Goal: Task Accomplishment & Management: Manage account settings

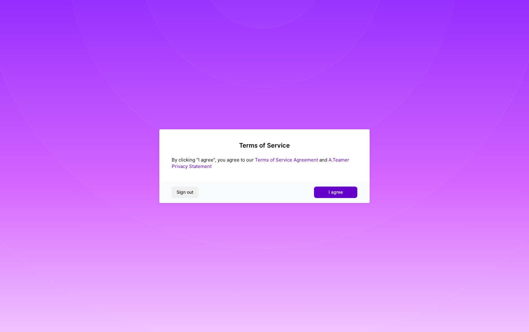
click at [345, 193] on button "I agree" at bounding box center [335, 192] width 43 height 11
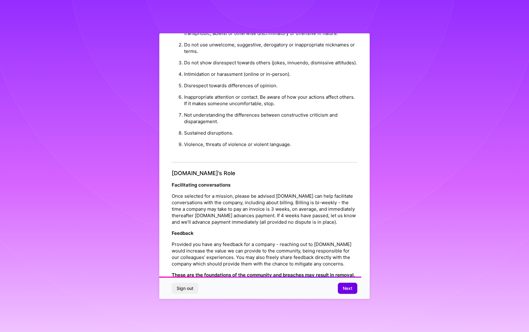
scroll to position [575, 0]
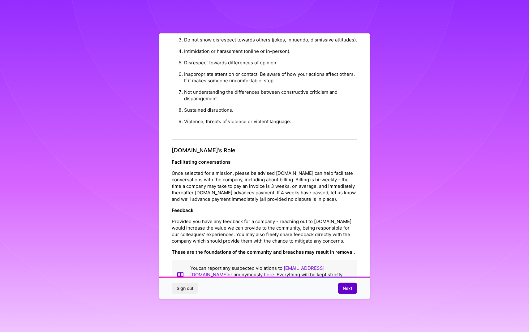
click at [345, 289] on span "Next" at bounding box center [348, 288] width 10 height 6
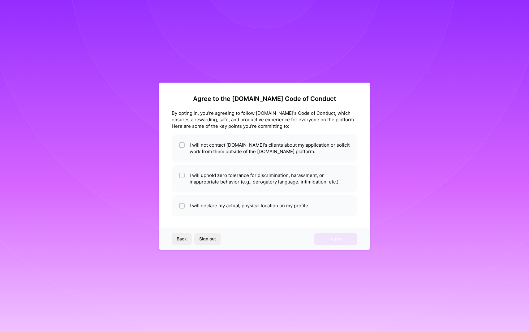
scroll to position [0, 0]
click at [182, 149] on span at bounding box center [182, 148] width 6 height 13
checkbox input "true"
click at [182, 176] on input "checkbox" at bounding box center [182, 176] width 4 height 4
checkbox input "true"
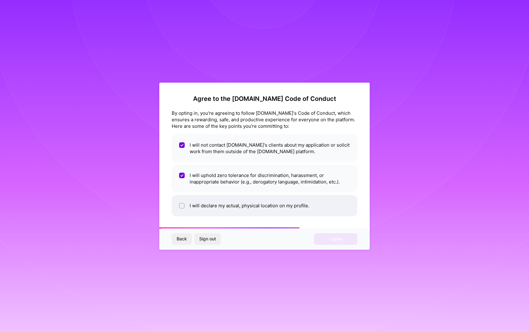
click at [184, 204] on div at bounding box center [182, 206] width 6 height 6
checkbox input "true"
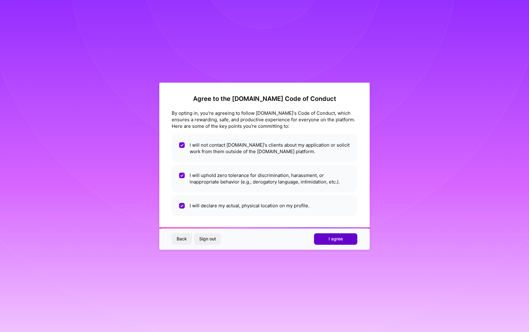
click at [336, 240] on span "I agree" at bounding box center [336, 239] width 14 height 6
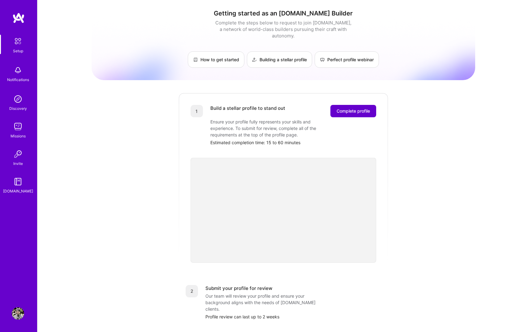
click at [342, 108] on span "Complete profile" at bounding box center [353, 111] width 33 height 6
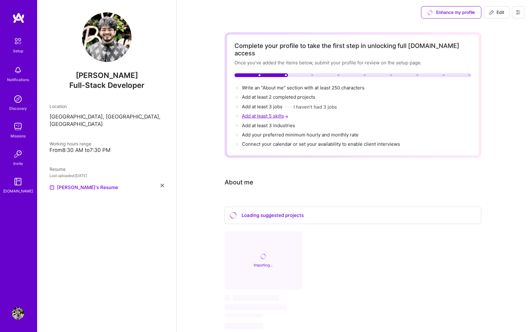
scroll to position [17, 0]
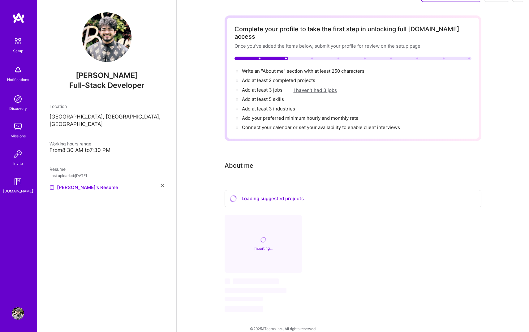
click at [322, 87] on button "I haven't had 3 jobs" at bounding box center [315, 90] width 43 height 7
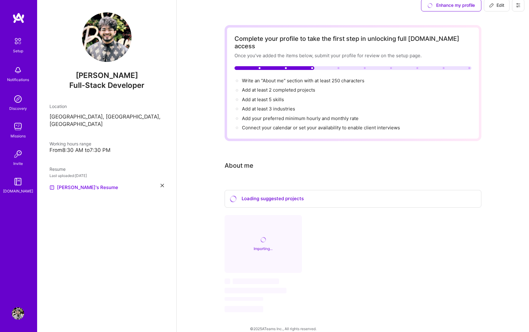
scroll to position [0, 0]
